Goal: Use online tool/utility: Utilize a website feature to perform a specific function

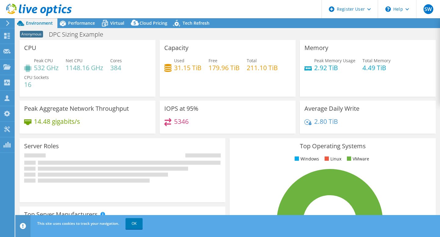
select select "EUFrankfurt"
select select "EUR"
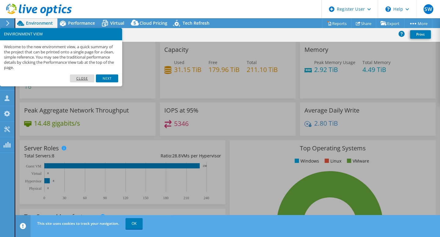
click at [88, 78] on link "Close" at bounding box center [82, 79] width 25 height 8
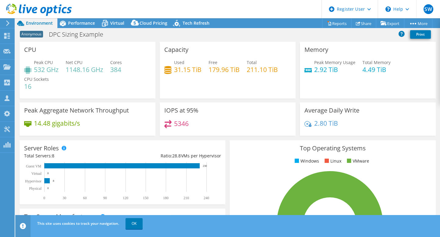
click at [8, 21] on icon at bounding box center [7, 22] width 5 height 5
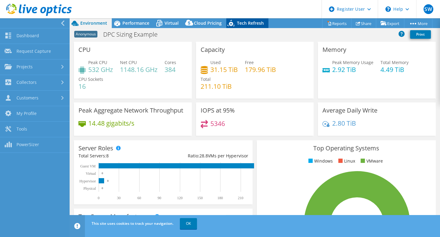
click at [243, 24] on span "Tech Refresh" at bounding box center [250, 23] width 27 height 6
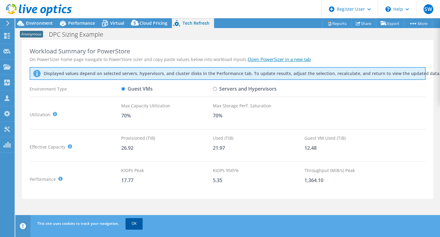
click at [133, 225] on link "OK" at bounding box center [134, 223] width 17 height 11
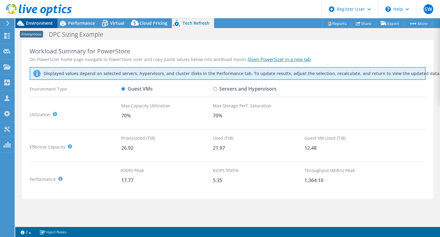
click at [46, 23] on span "Environment" at bounding box center [39, 23] width 27 height 6
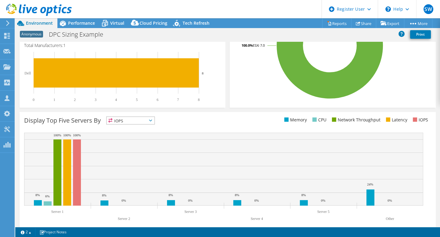
scroll to position [187, 0]
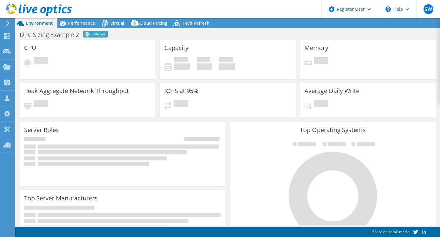
select select "EUFrankfurt"
select select "EUR"
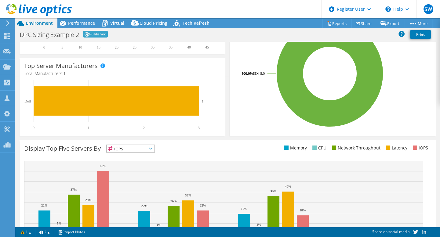
scroll to position [126, 0]
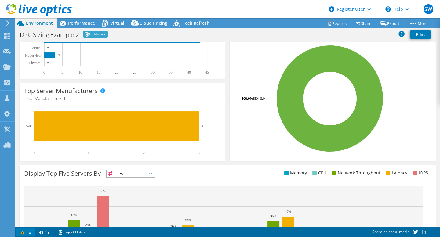
click at [25, 232] on link "1" at bounding box center [25, 232] width 19 height 8
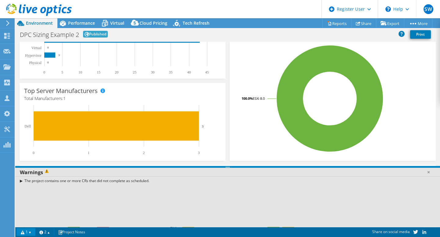
click at [25, 232] on link "1" at bounding box center [25, 232] width 19 height 8
